Goal: Task Accomplishment & Management: Use online tool/utility

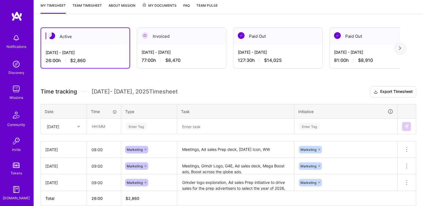
click at [77, 131] on div "[DATE]" at bounding box center [63, 126] width 45 height 15
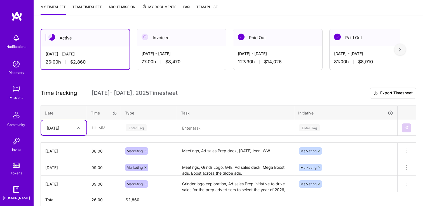
click at [74, 129] on div "[DATE]" at bounding box center [59, 127] width 31 height 9
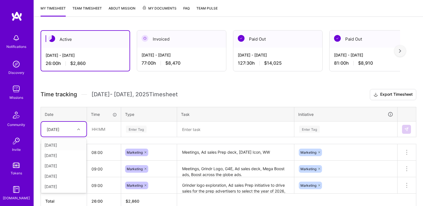
click at [74, 131] on div "[DATE]" at bounding box center [59, 128] width 31 height 9
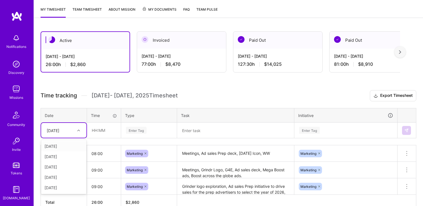
click at [76, 132] on div at bounding box center [79, 130] width 9 height 7
click at [96, 131] on input "text" at bounding box center [103, 130] width 33 height 15
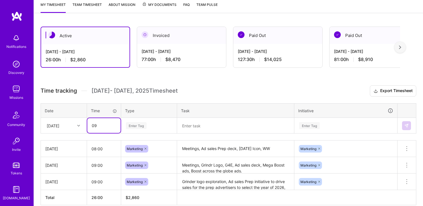
scroll to position [76, 0]
click at [103, 132] on input "09" at bounding box center [103, 125] width 33 height 15
type input "09:00"
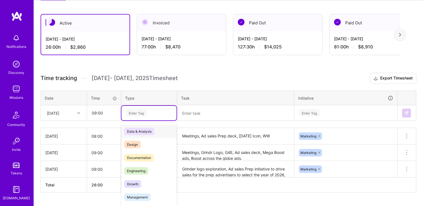
click at [144, 120] on div "option Data & Analysis focused, 0 of 2. 17 results available. Use Up and Down t…" at bounding box center [148, 113] width 55 height 15
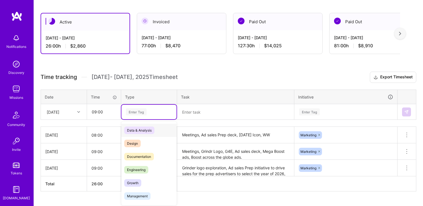
scroll to position [91, 0]
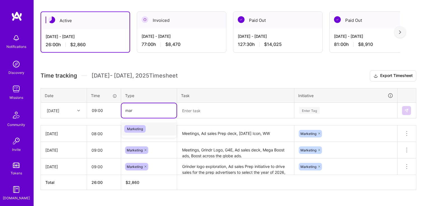
type input "mark"
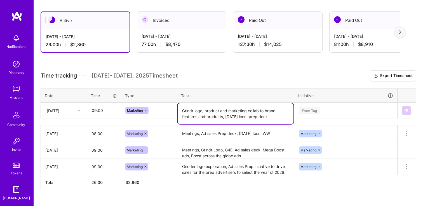
type textarea "Grindr logo, product and marketing collab to brand features and products, [DATE…"
click at [295, 109] on div "Enter Tag" at bounding box center [345, 110] width 102 height 15
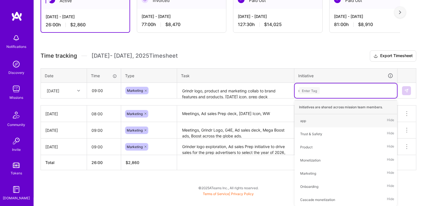
scroll to position [103, 0]
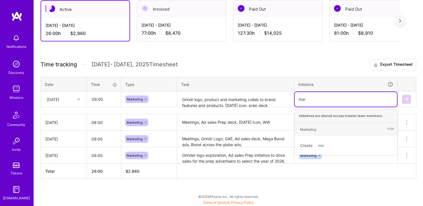
type input "mark"
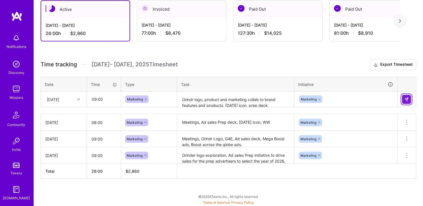
click at [409, 99] on button at bounding box center [406, 99] width 9 height 9
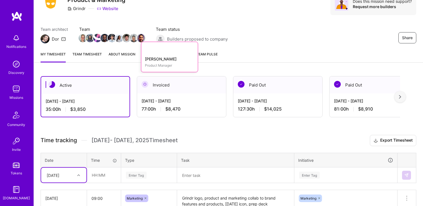
scroll to position [26, 0]
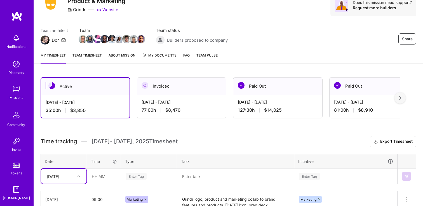
click at [96, 53] on link "Team timesheet" at bounding box center [86, 57] width 29 height 11
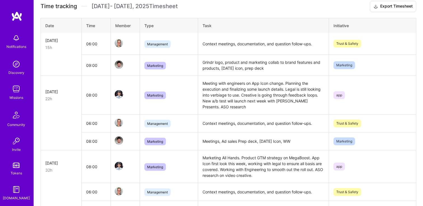
scroll to position [138, 0]
